Goal: Information Seeking & Learning: Learn about a topic

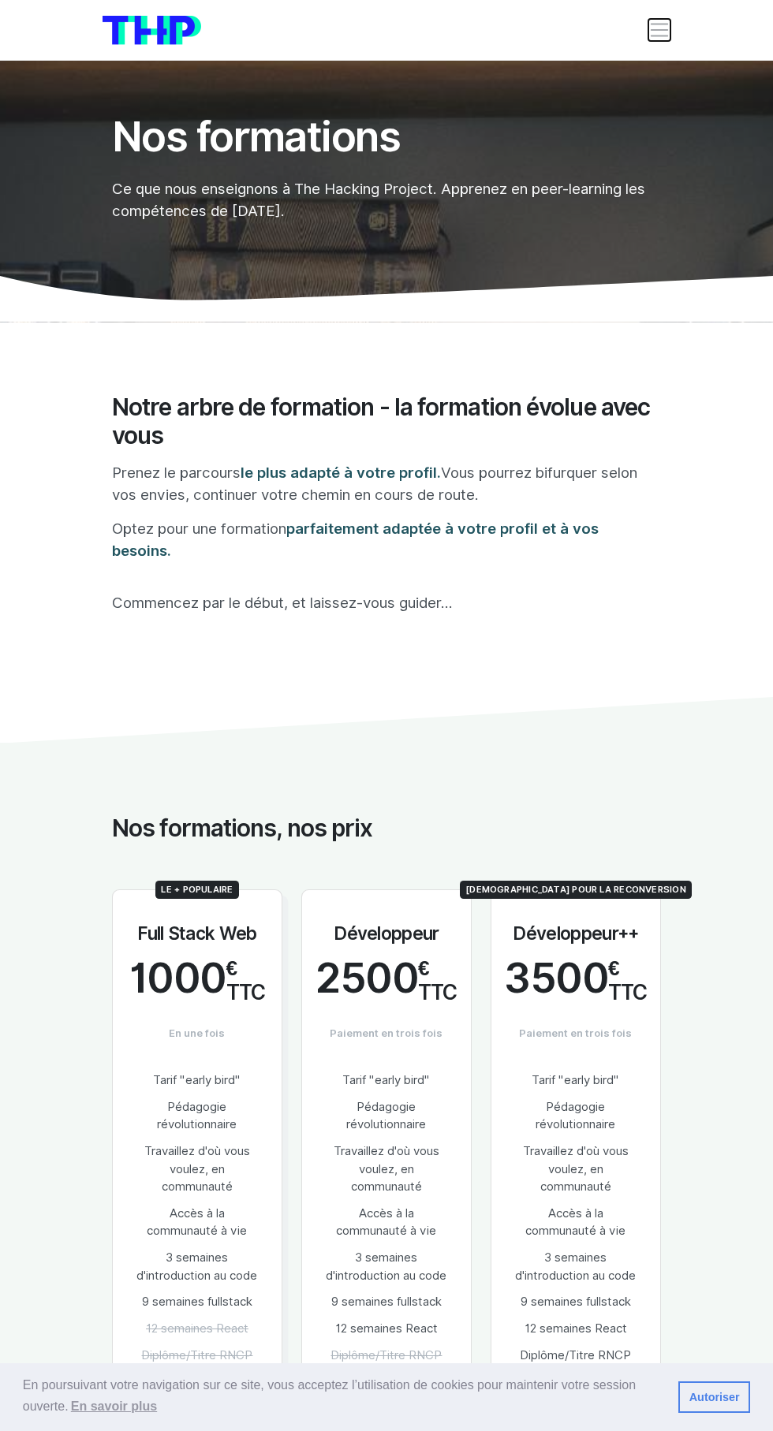
click at [659, 34] on span "Toggle navigation" at bounding box center [659, 30] width 22 height 22
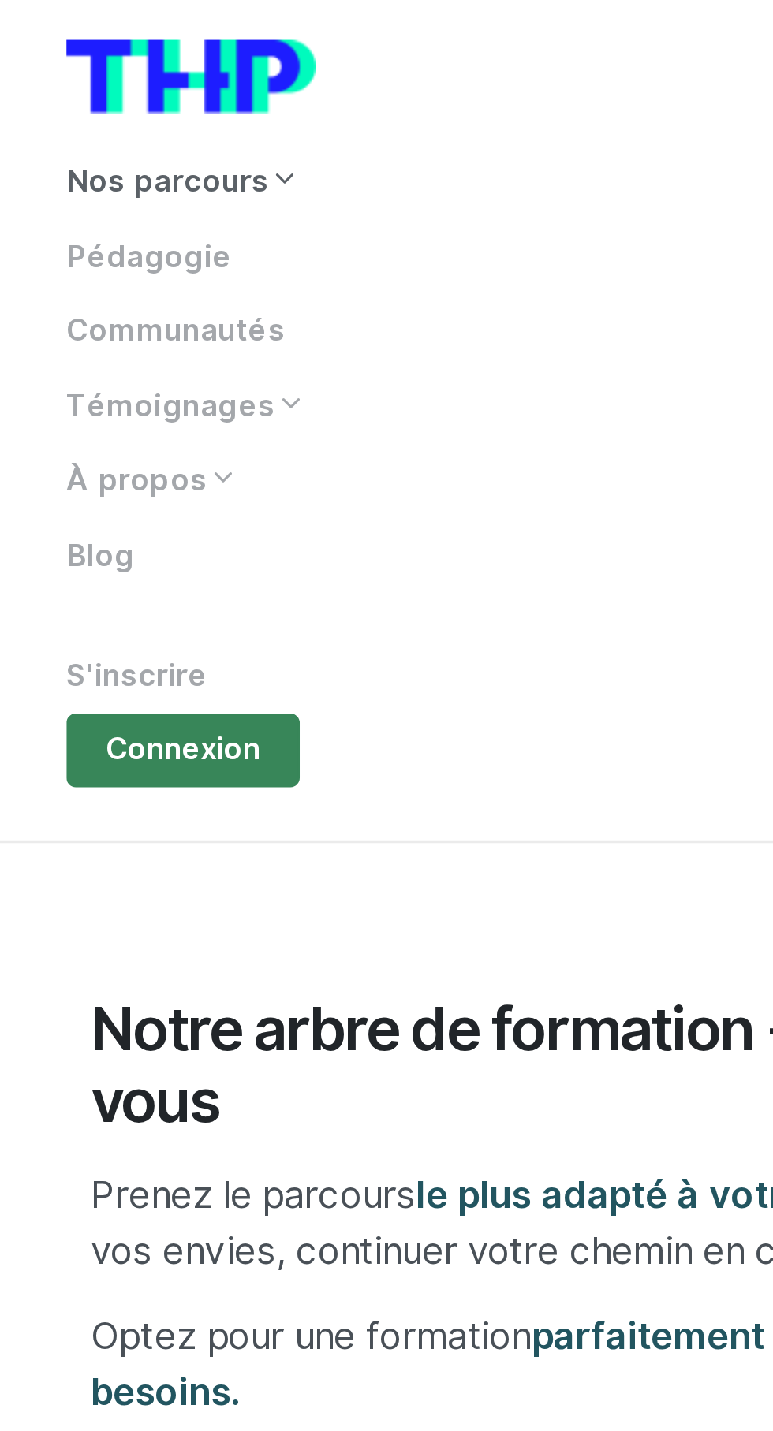
click at [139, 72] on link "Nos parcours" at bounding box center [387, 73] width 568 height 30
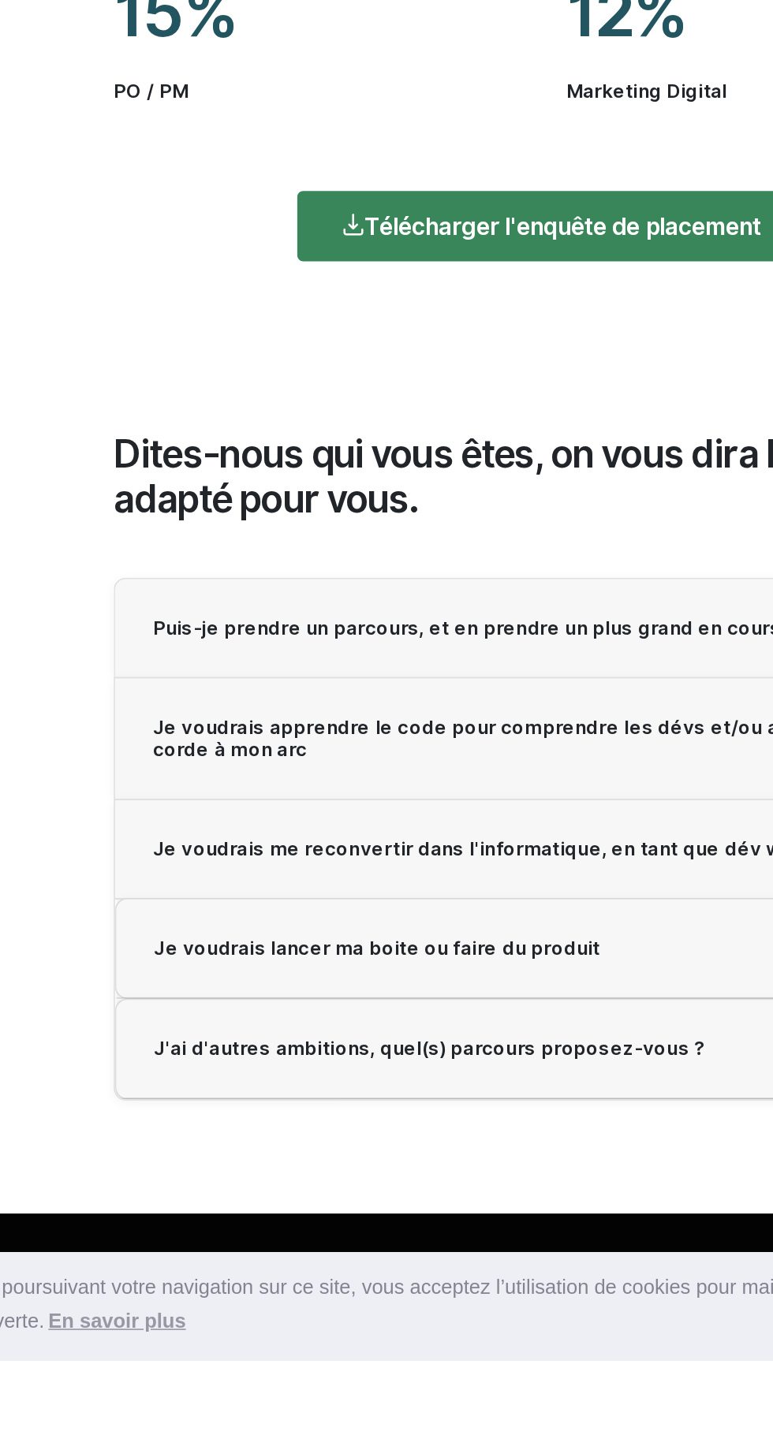
scroll to position [1898, 0]
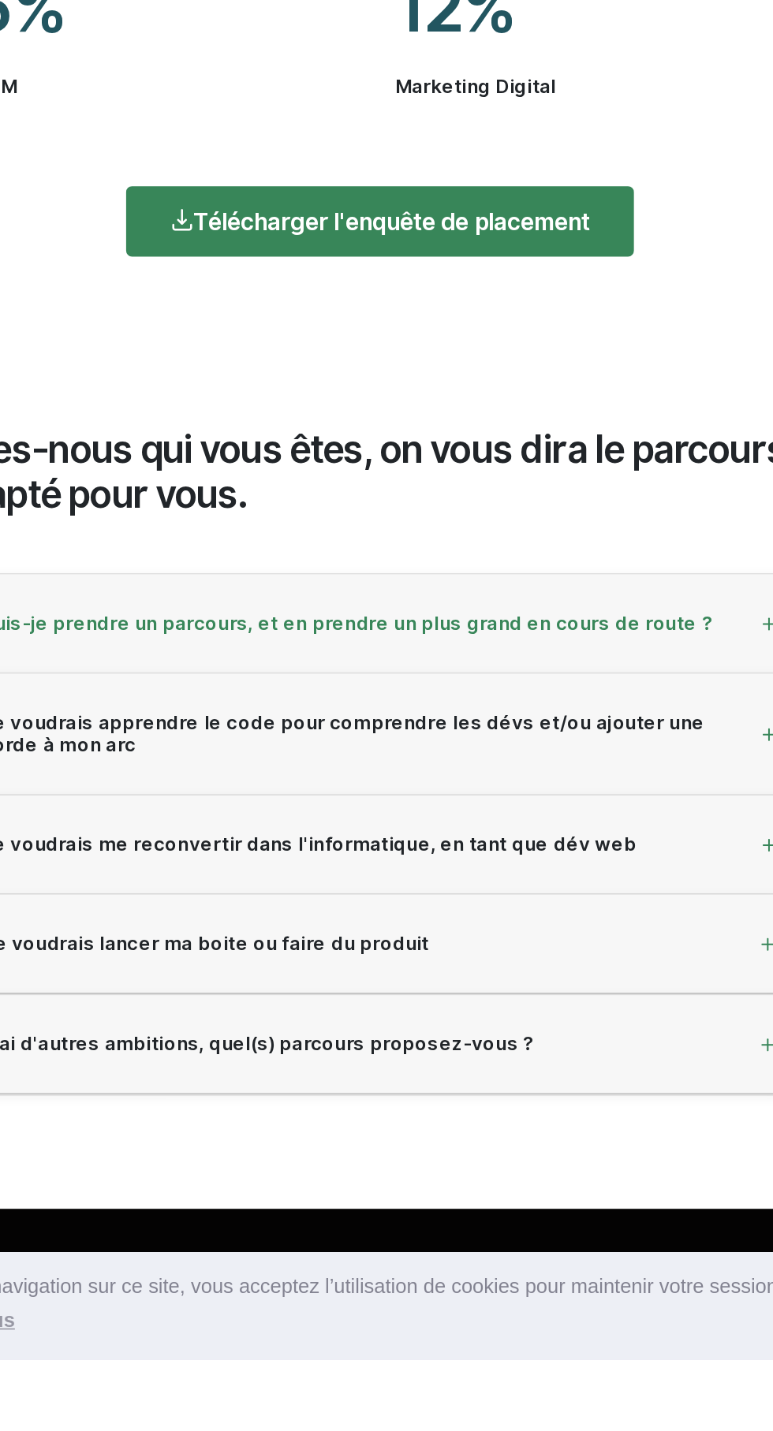
click at [590, 991] on div "Puis-je prendre un parcours, et en prendre un plus grand en cours de route ?" at bounding box center [386, 970] width 547 height 62
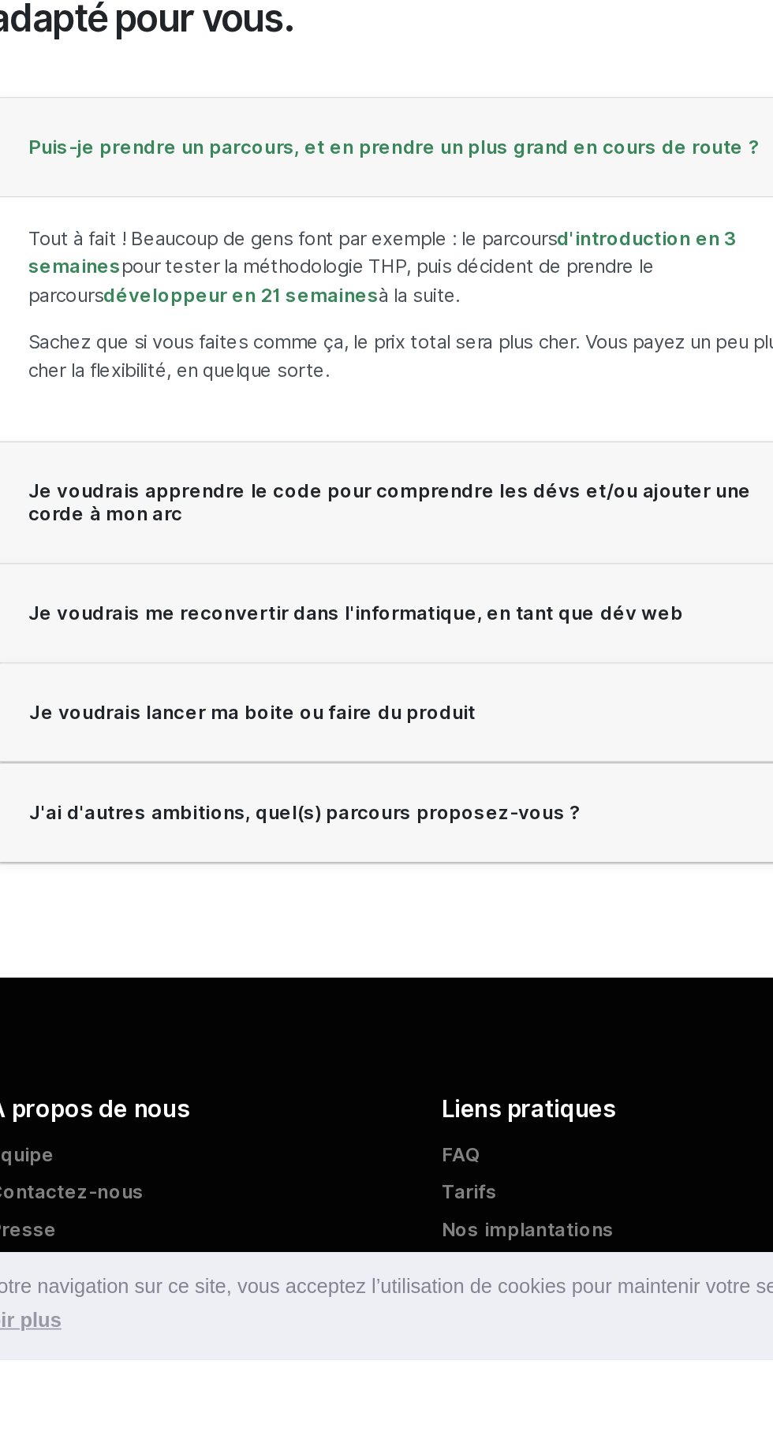
scroll to position [2199, 0]
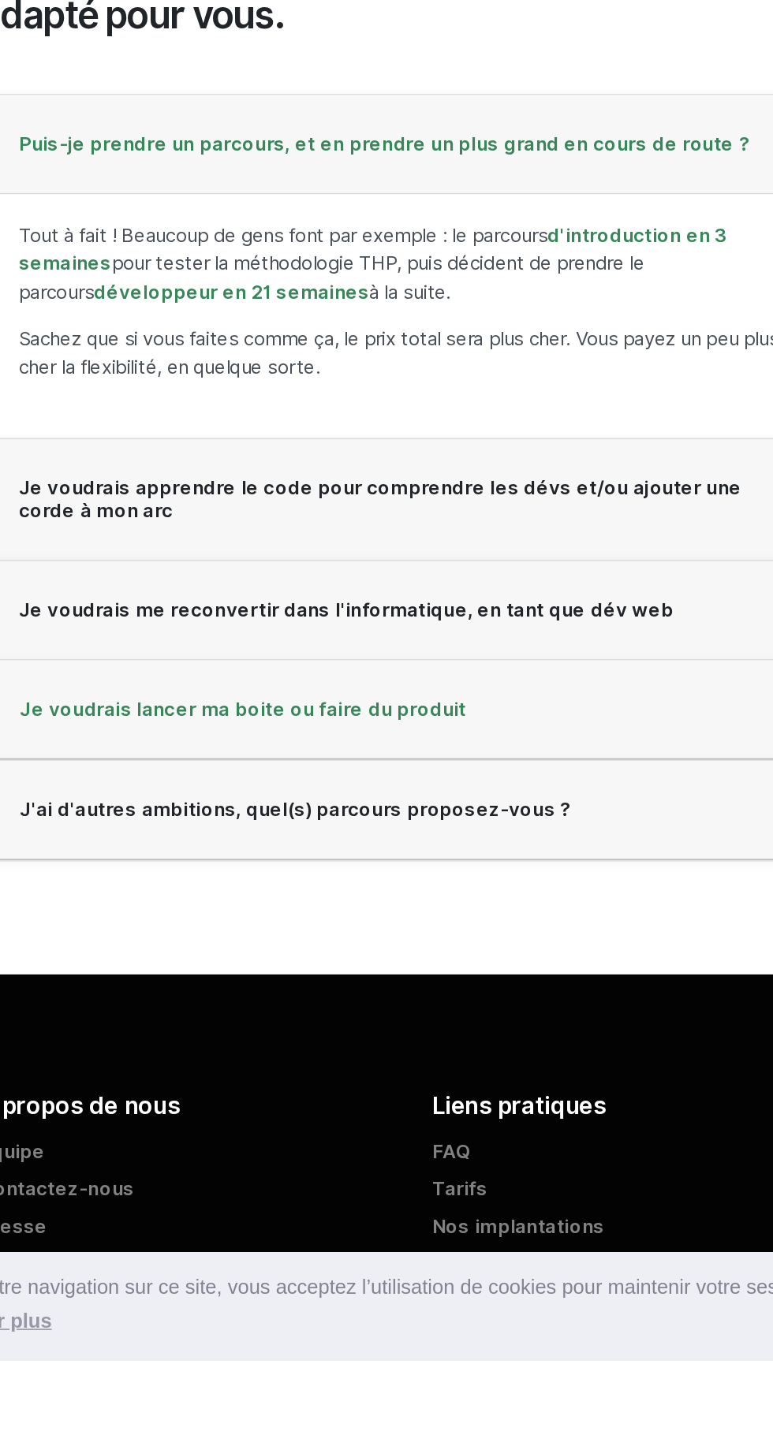
click at [541, 1036] on div "Je voudrais lancer ma boite ou faire du produit" at bounding box center [387, 1023] width 546 height 62
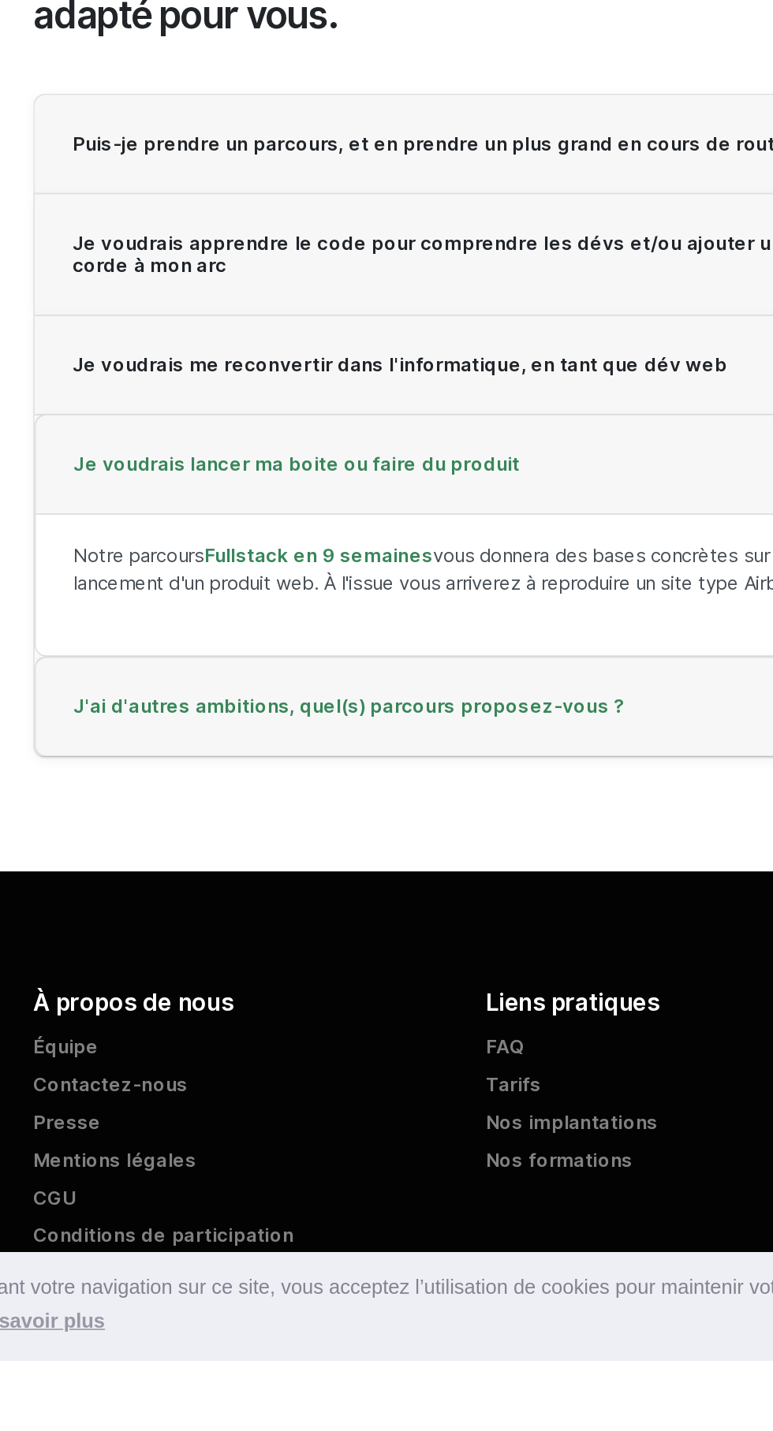
click at [522, 1045] on div "J'ai d'autres ambitions, quel(s) parcours proposez-vous ?" at bounding box center [387, 1022] width 546 height 62
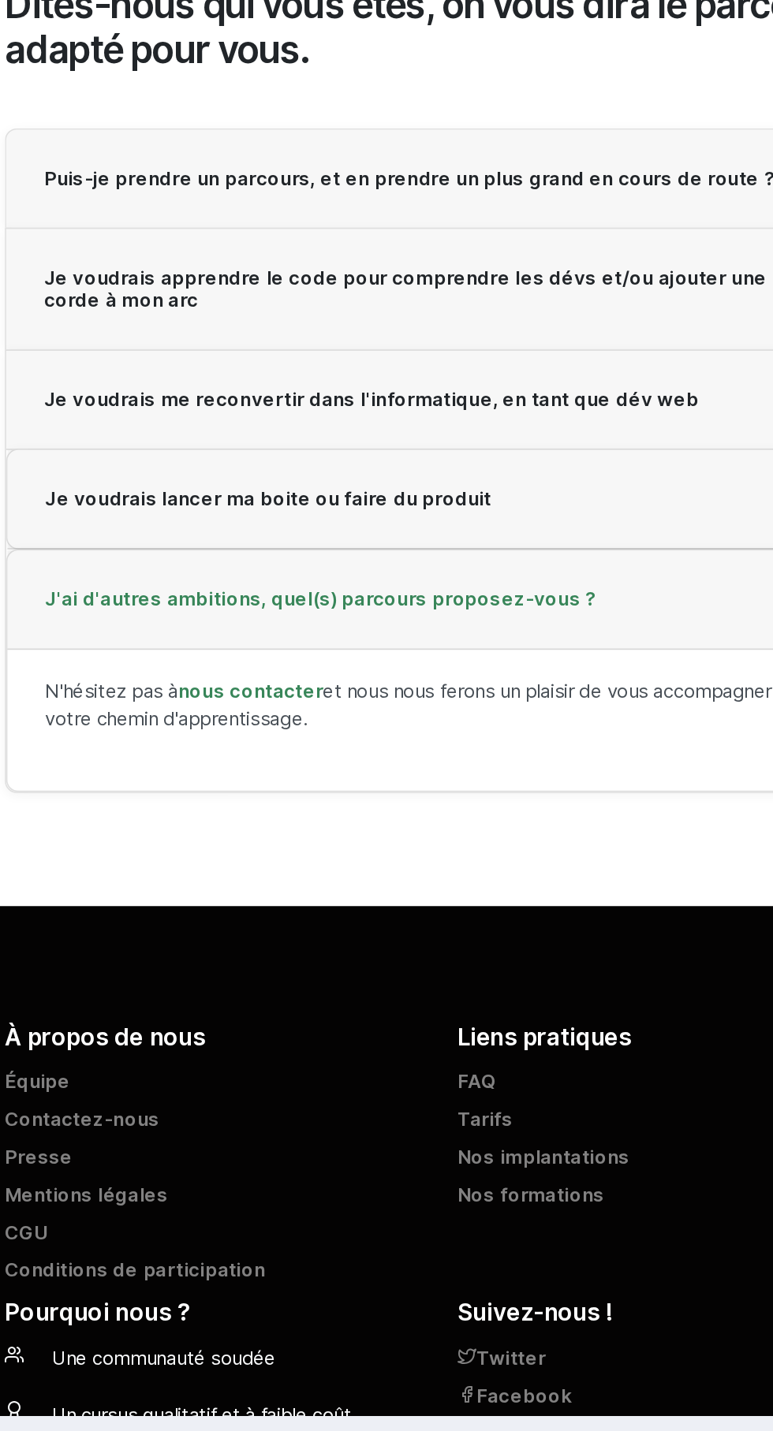
scroll to position [2281, 0]
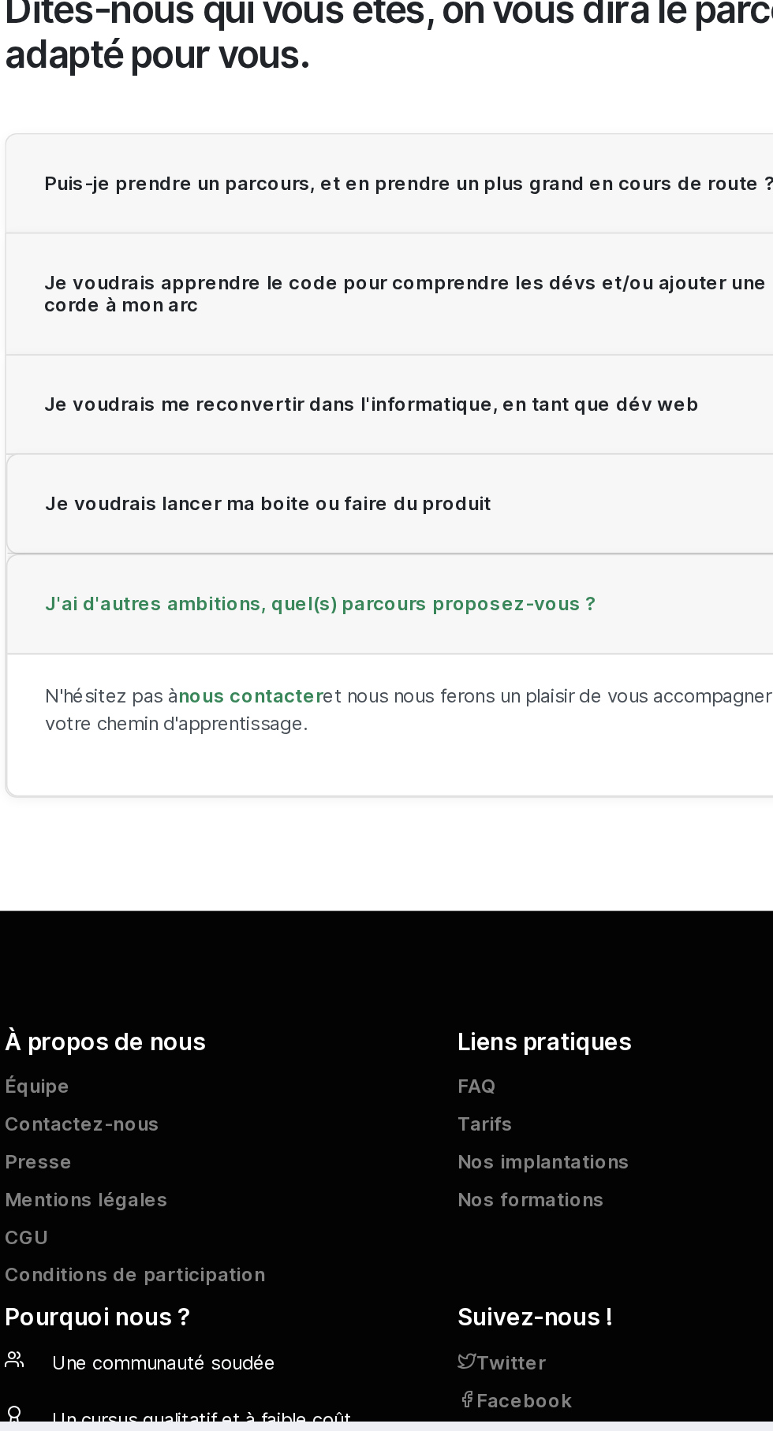
click at [520, 878] on div "J'ai d'autres ambitions, quel(s) parcours proposez-vous ?" at bounding box center [387, 851] width 546 height 62
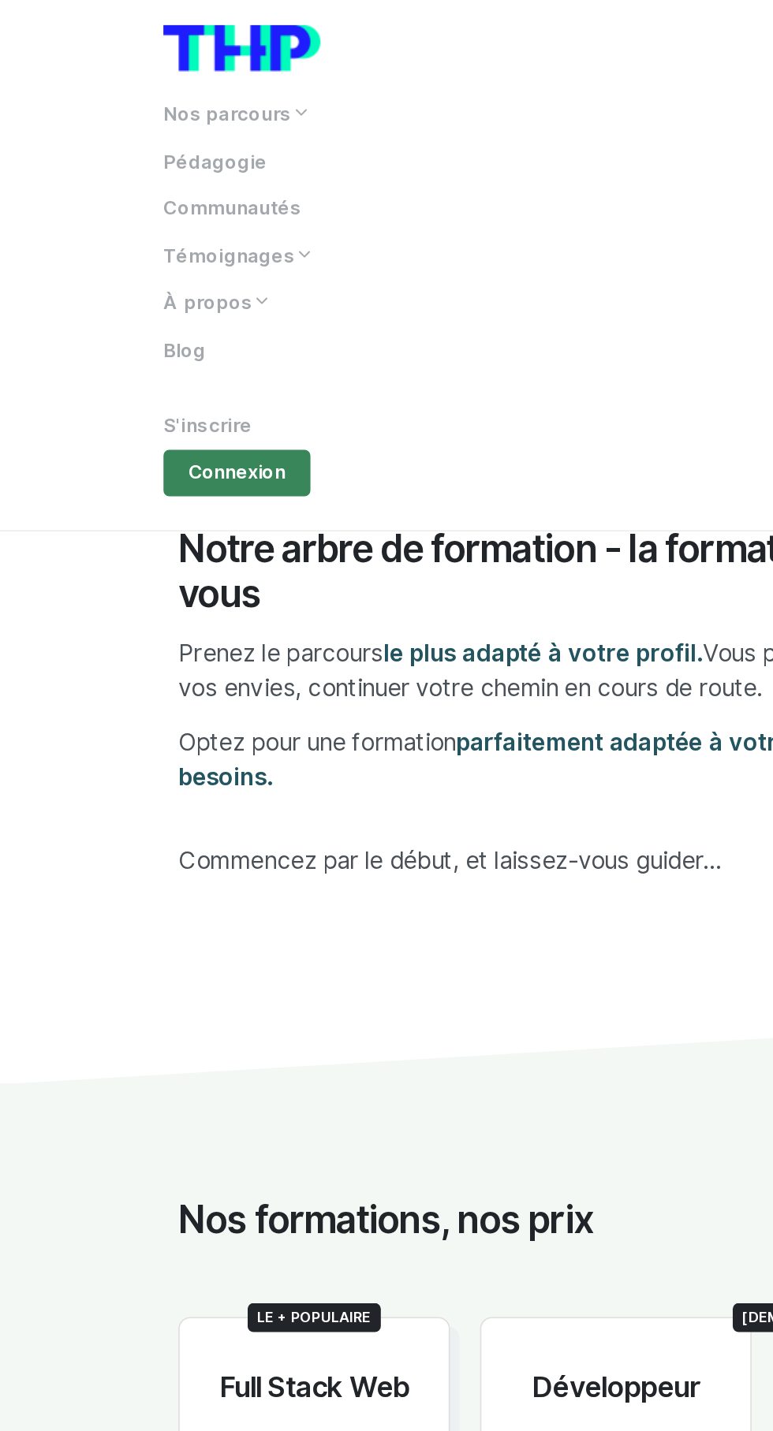
scroll to position [0, 0]
